Goal: Transaction & Acquisition: Purchase product/service

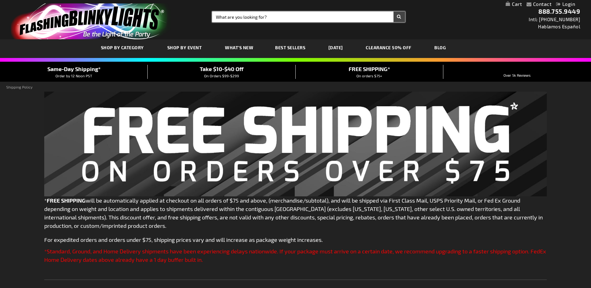
drag, startPoint x: 0, startPoint y: 0, endPoint x: 337, endPoint y: 17, distance: 337.3
click at [337, 17] on input "Search" at bounding box center [308, 17] width 192 height 11
type input "bracelt"
click at [393, 12] on button "Search" at bounding box center [399, 17] width 12 height 11
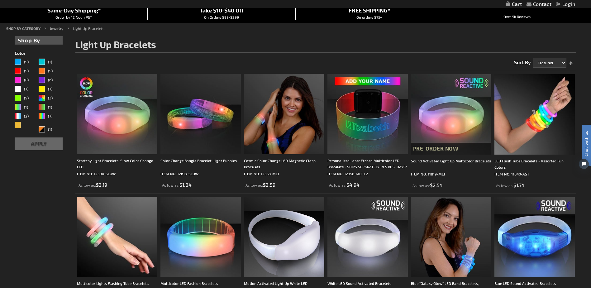
scroll to position [62, 0]
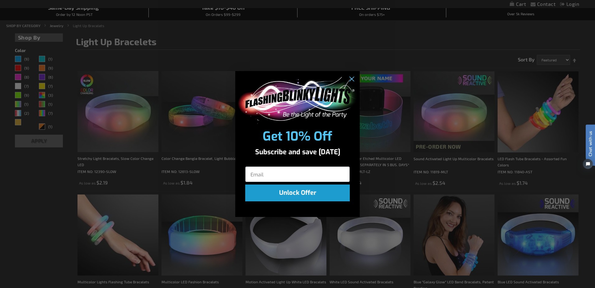
click at [331, 32] on div "Close dialog Get 10% Off Subscribe and save today Unlock Offer Submit" at bounding box center [297, 144] width 595 height 288
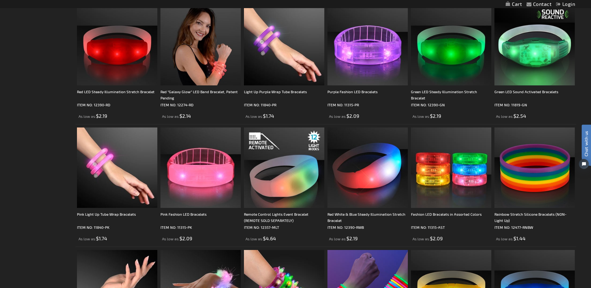
scroll to position [374, 0]
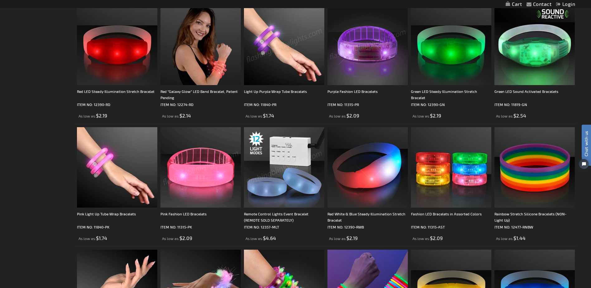
click at [226, 162] on img at bounding box center [200, 167] width 80 height 80
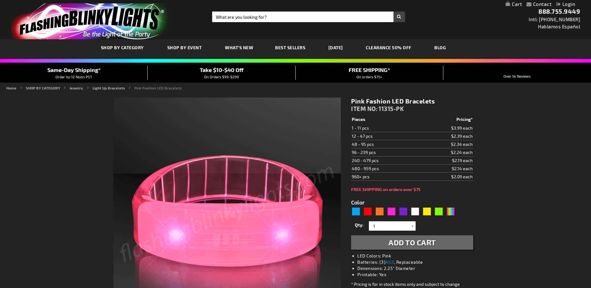
type input "5639"
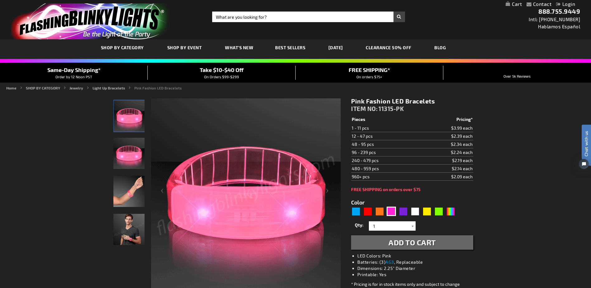
click at [132, 154] on img "Pink Fashion LED Bracelets" at bounding box center [128, 153] width 31 height 31
click at [134, 188] on img "Hand model wearing Pink LED Light Up Fashion Bracelets" at bounding box center [128, 191] width 31 height 31
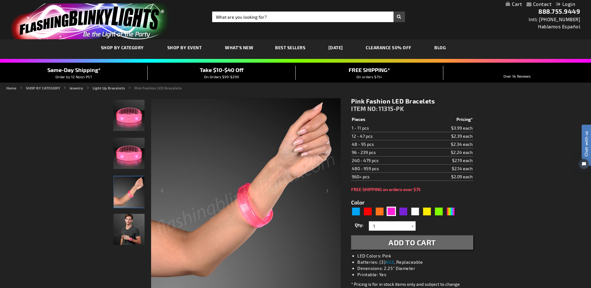
click at [135, 232] on img "Man wearing Pink LED Light Up Fashion Bracelets" at bounding box center [128, 229] width 31 height 31
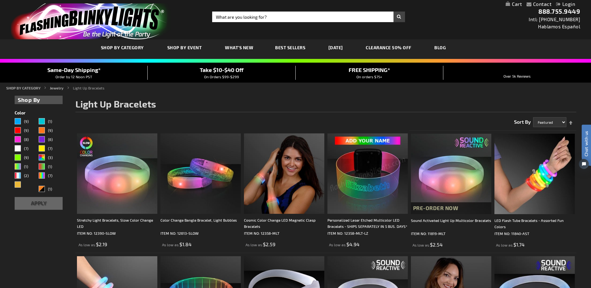
click at [566, 5] on link "Login" at bounding box center [565, 4] width 19 height 6
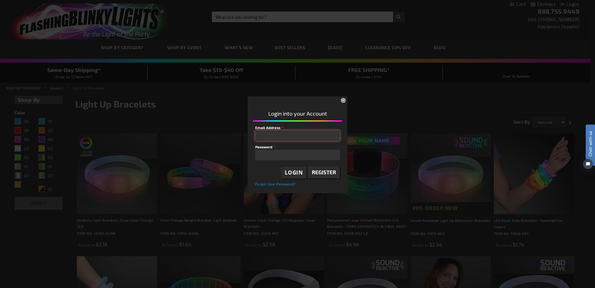
click at [312, 138] on input "Email Address" at bounding box center [297, 135] width 85 height 11
type input "kelly.ashworth@legacynursingrehab.com"
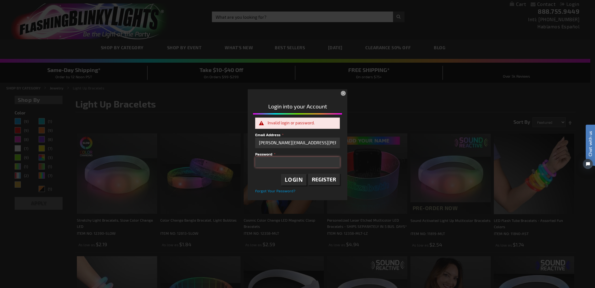
click at [197, 153] on div "Please complete your information below to login. Please complete your informati…" at bounding box center [297, 143] width 590 height 112
click at [293, 180] on span "Login" at bounding box center [294, 179] width 18 height 7
click at [228, 163] on div "Please complete your information below to login. Please complete your informati…" at bounding box center [297, 143] width 590 height 112
click at [266, 190] on span "Forgot Your Password?" at bounding box center [275, 191] width 40 height 4
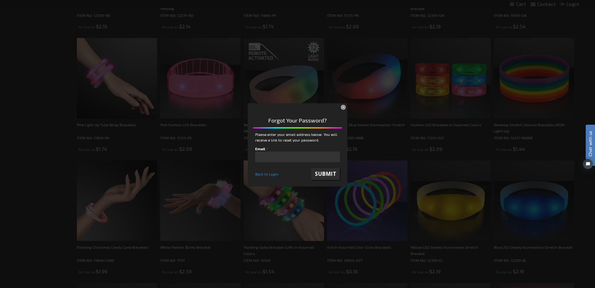
scroll to position [467, 0]
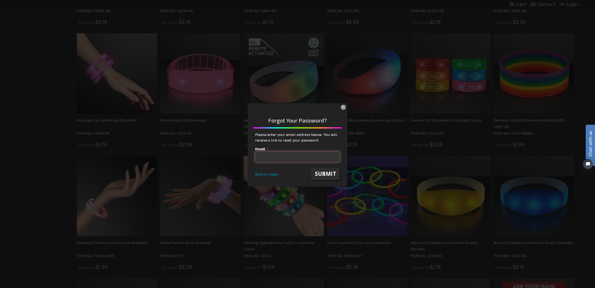
click at [303, 157] on input "email" at bounding box center [297, 156] width 85 height 11
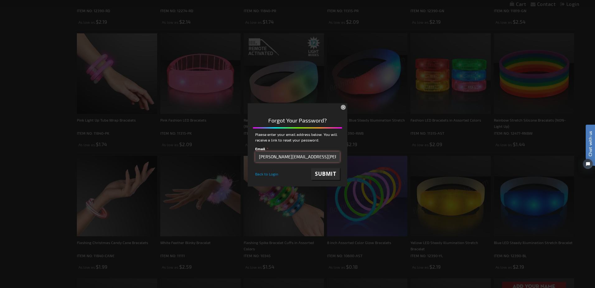
scroll to position [0, 4]
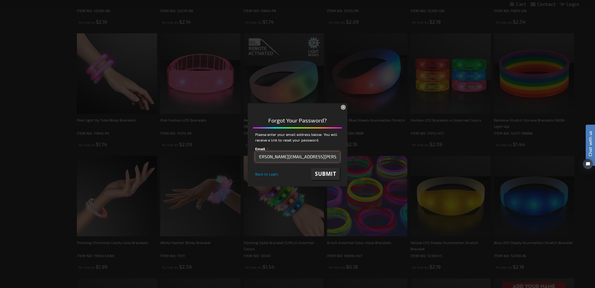
type input "kelly.ashworth@legacynursingrehab.com"
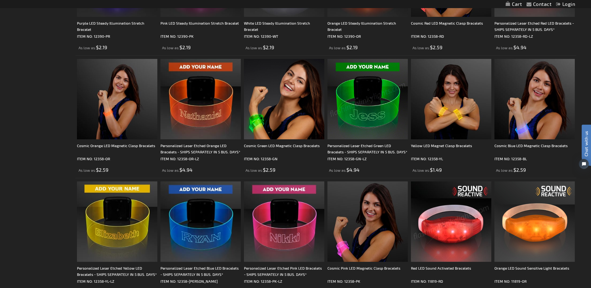
scroll to position [809, 0]
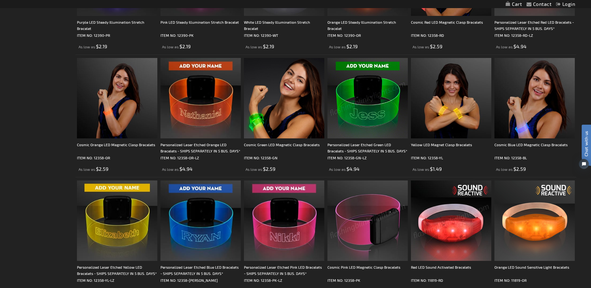
click at [371, 124] on img at bounding box center [367, 98] width 80 height 80
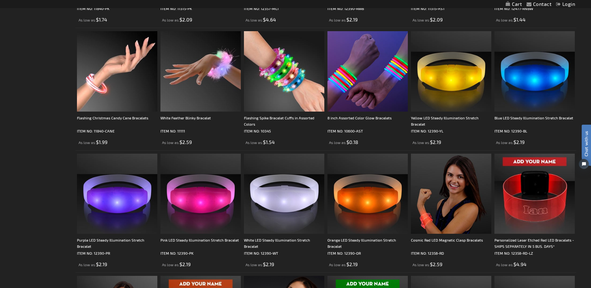
scroll to position [592, 0]
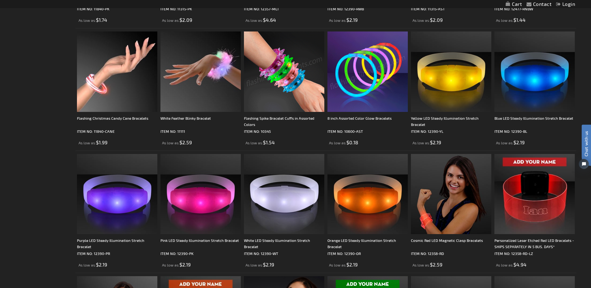
click at [293, 89] on img at bounding box center [284, 71] width 80 height 80
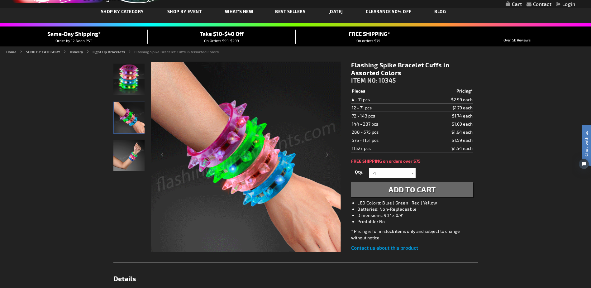
scroll to position [31, 0]
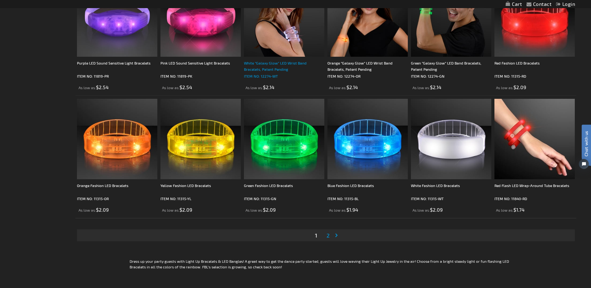
scroll to position [1214, 0]
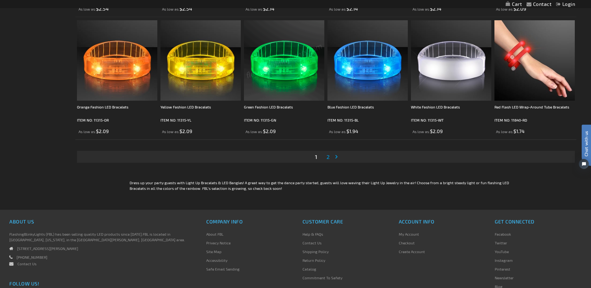
click at [283, 62] on img at bounding box center [284, 60] width 80 height 80
click at [293, 54] on img at bounding box center [284, 60] width 80 height 80
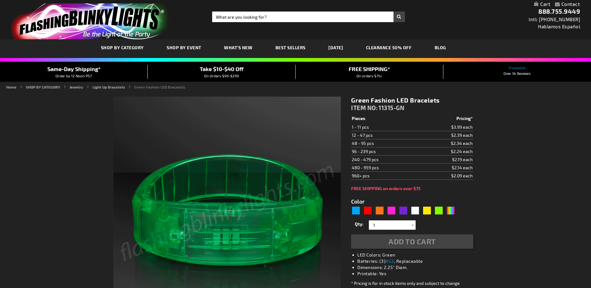
type input "5648"
